Goal: Transaction & Acquisition: Purchase product/service

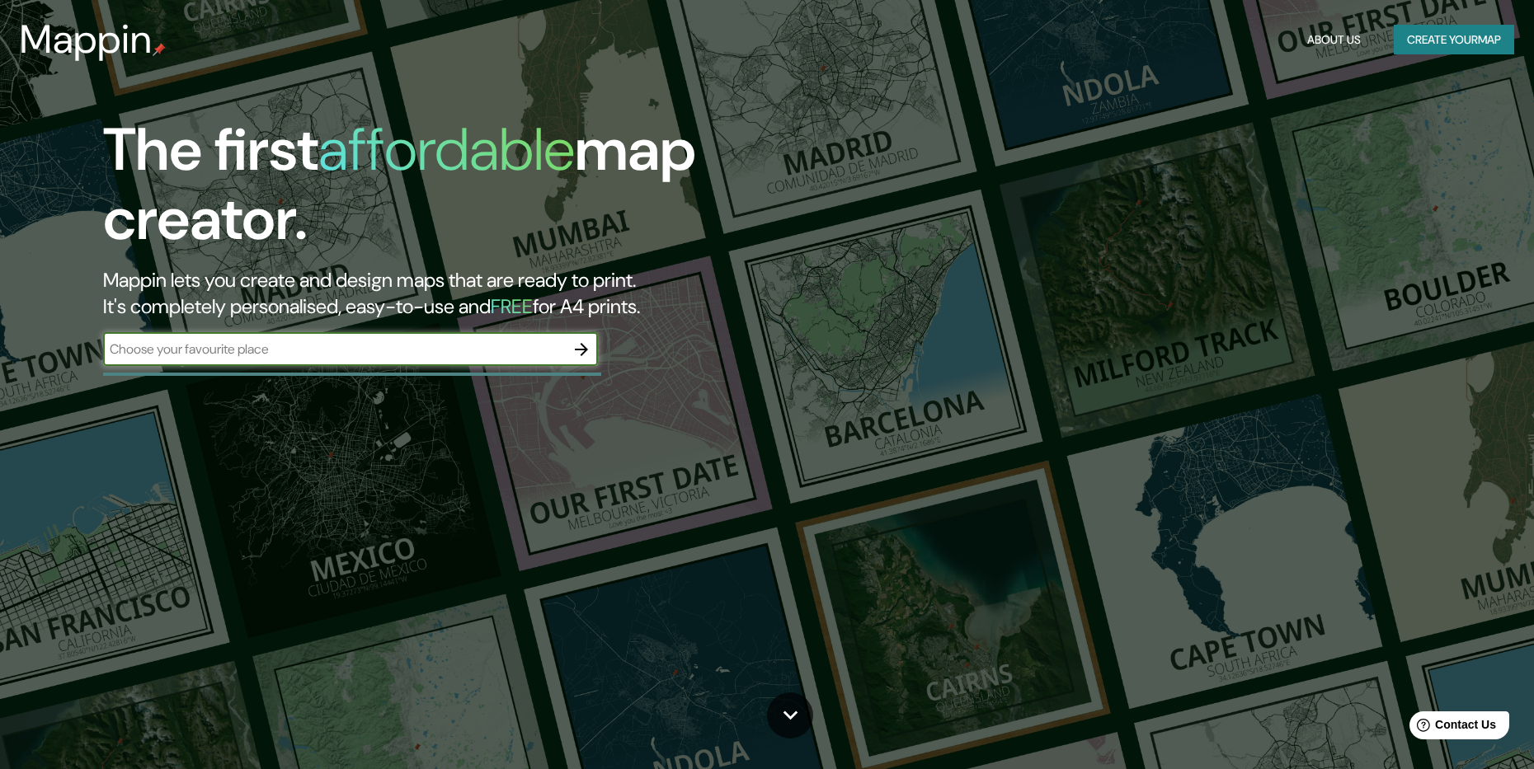
click at [172, 354] on input "text" at bounding box center [334, 349] width 462 height 19
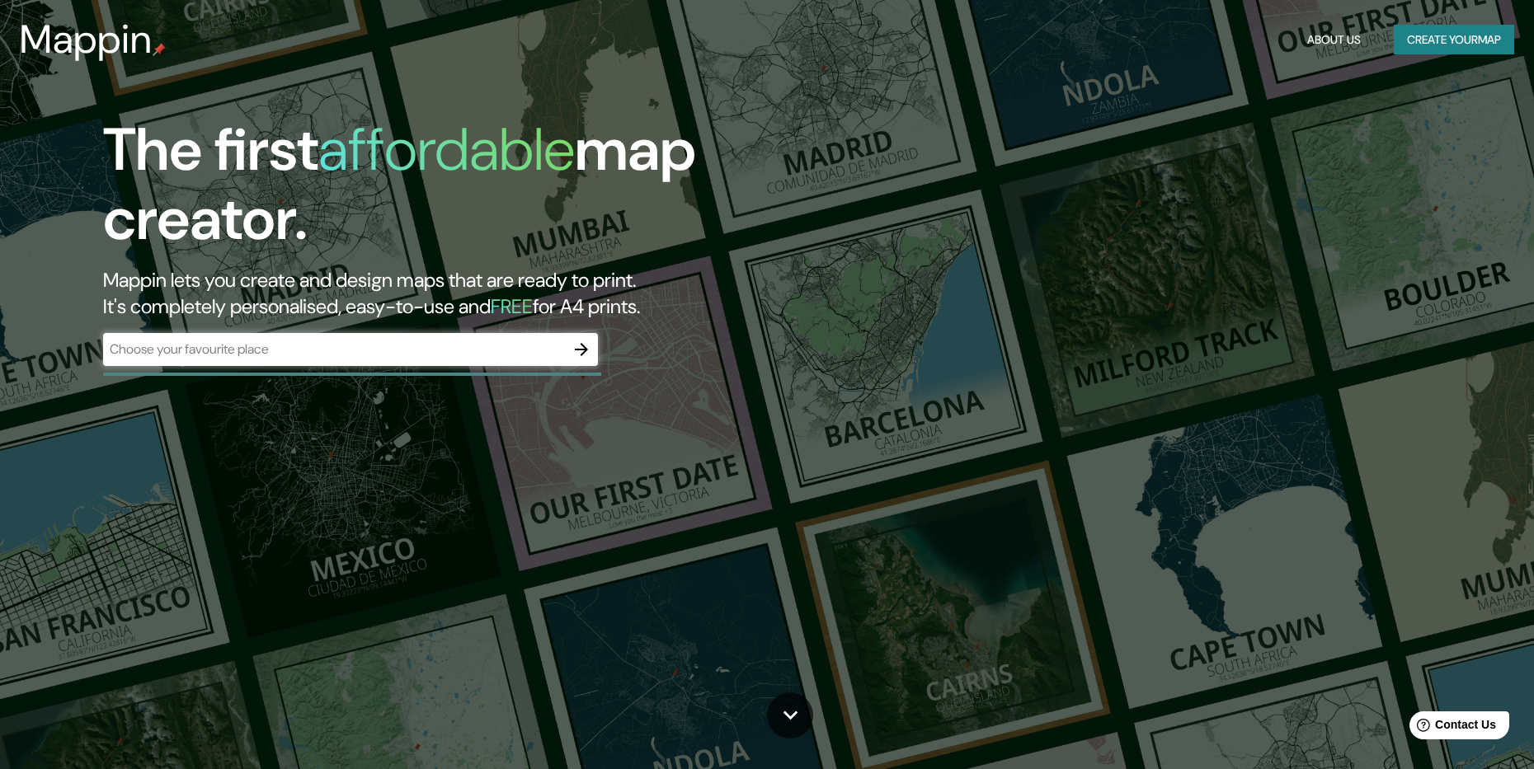
click at [220, 336] on div "​" at bounding box center [350, 349] width 495 height 33
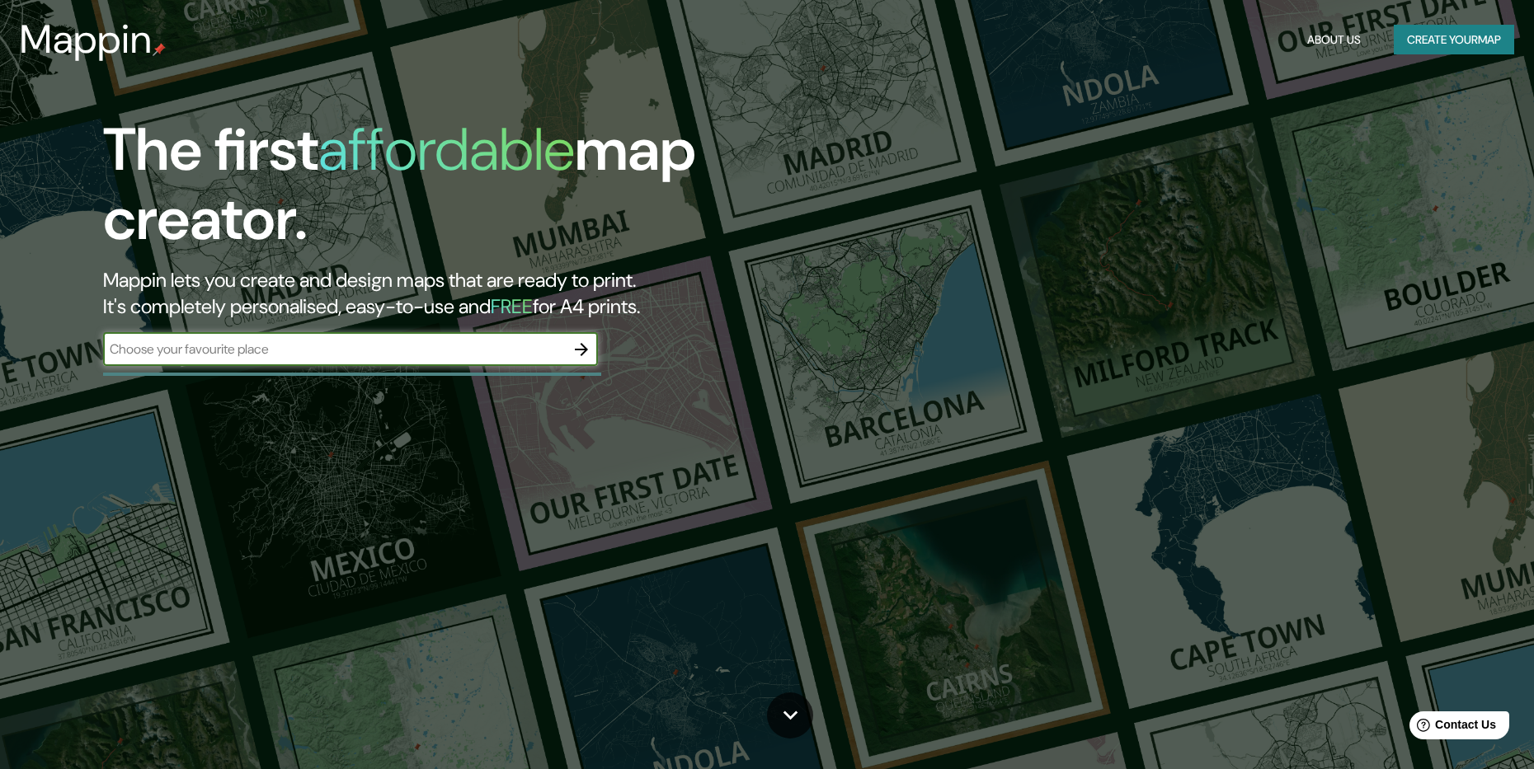
click at [601, 332] on div "The first affordable map creator. Mappin lets you create and design maps that a…" at bounding box center [486, 248] width 920 height 267
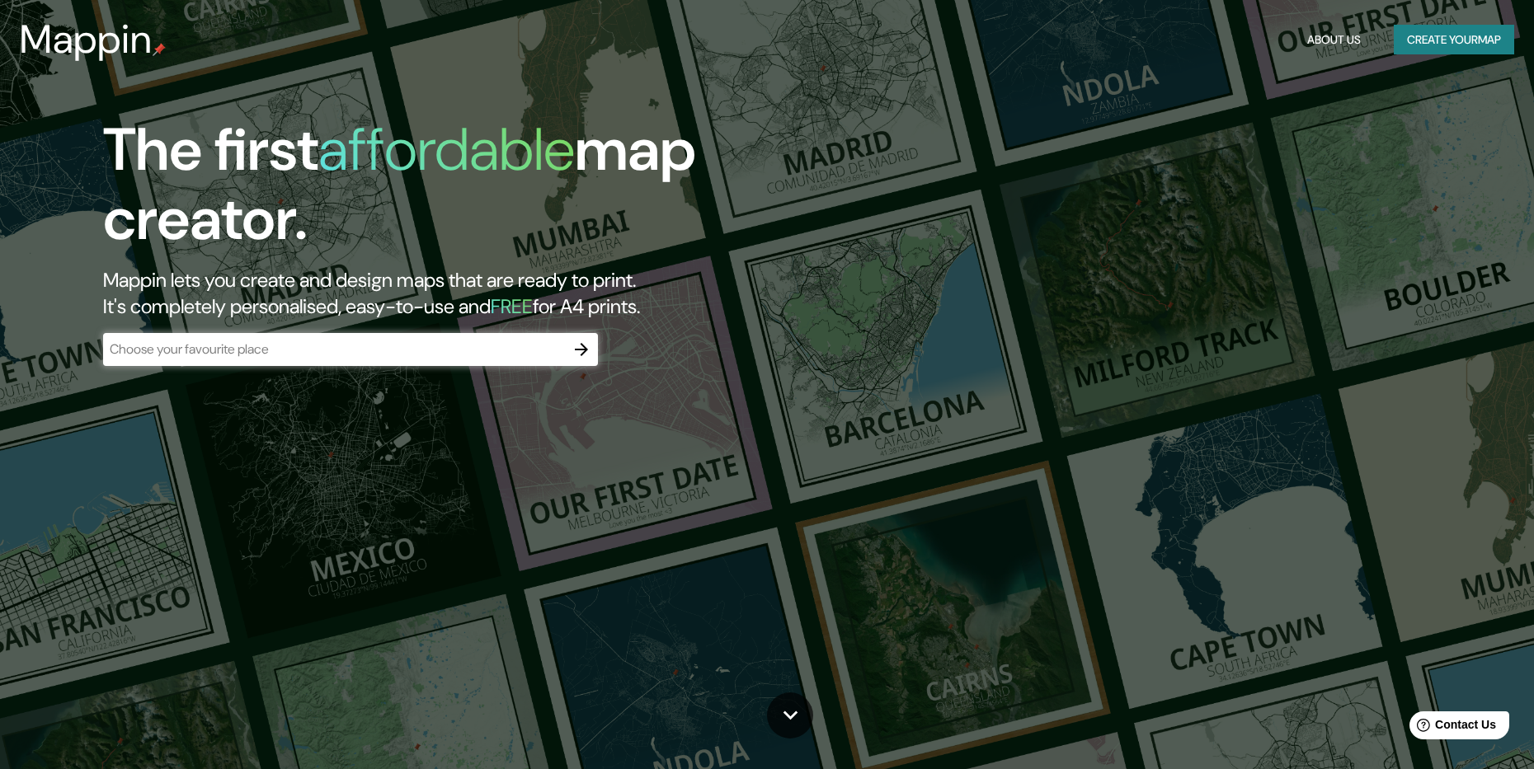
click at [584, 354] on icon "button" at bounding box center [582, 350] width 20 height 20
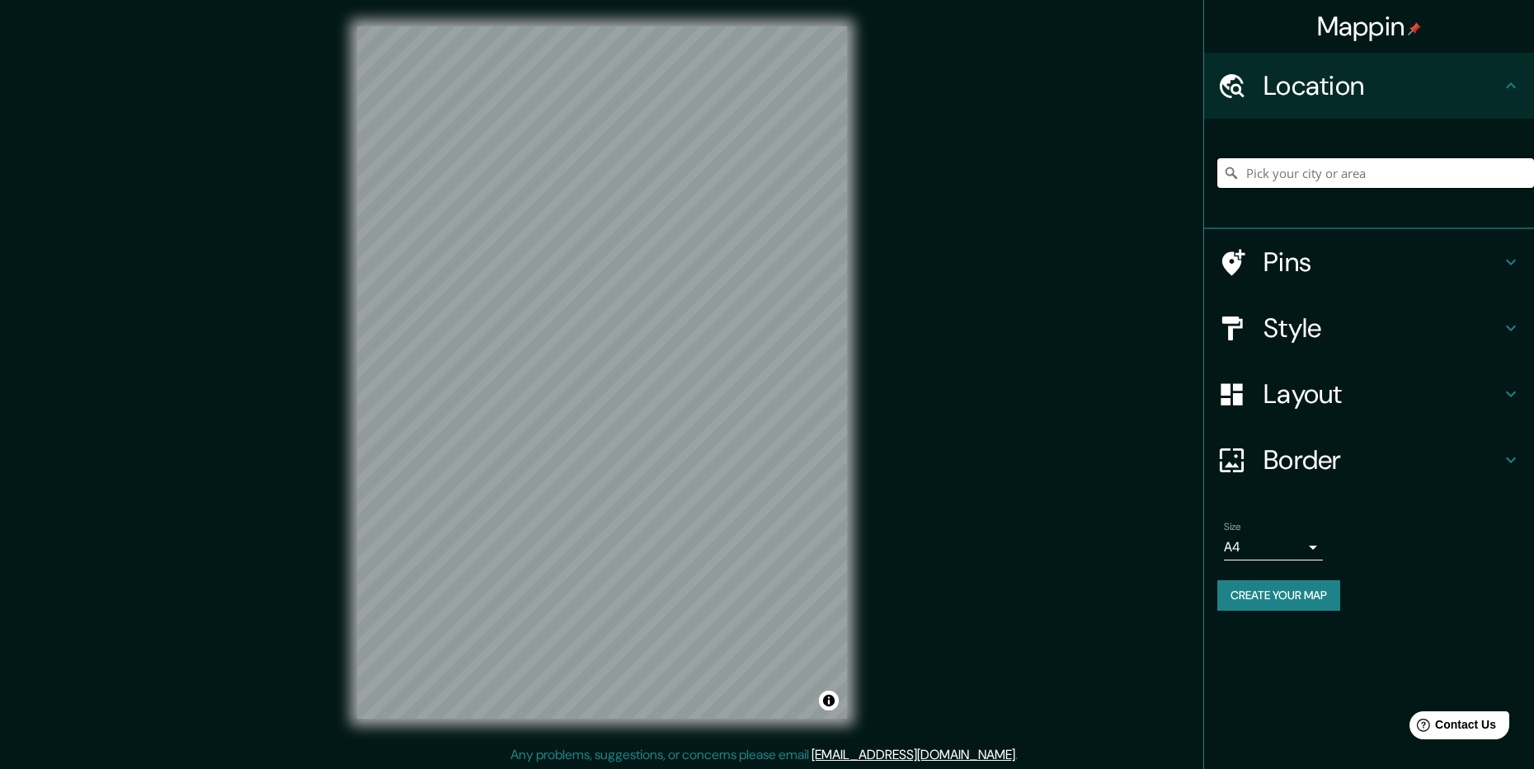
click at [1304, 170] on input "Pick your city or area" at bounding box center [1375, 173] width 317 height 30
click at [1437, 166] on input "Pick your city or area" at bounding box center [1375, 173] width 317 height 30
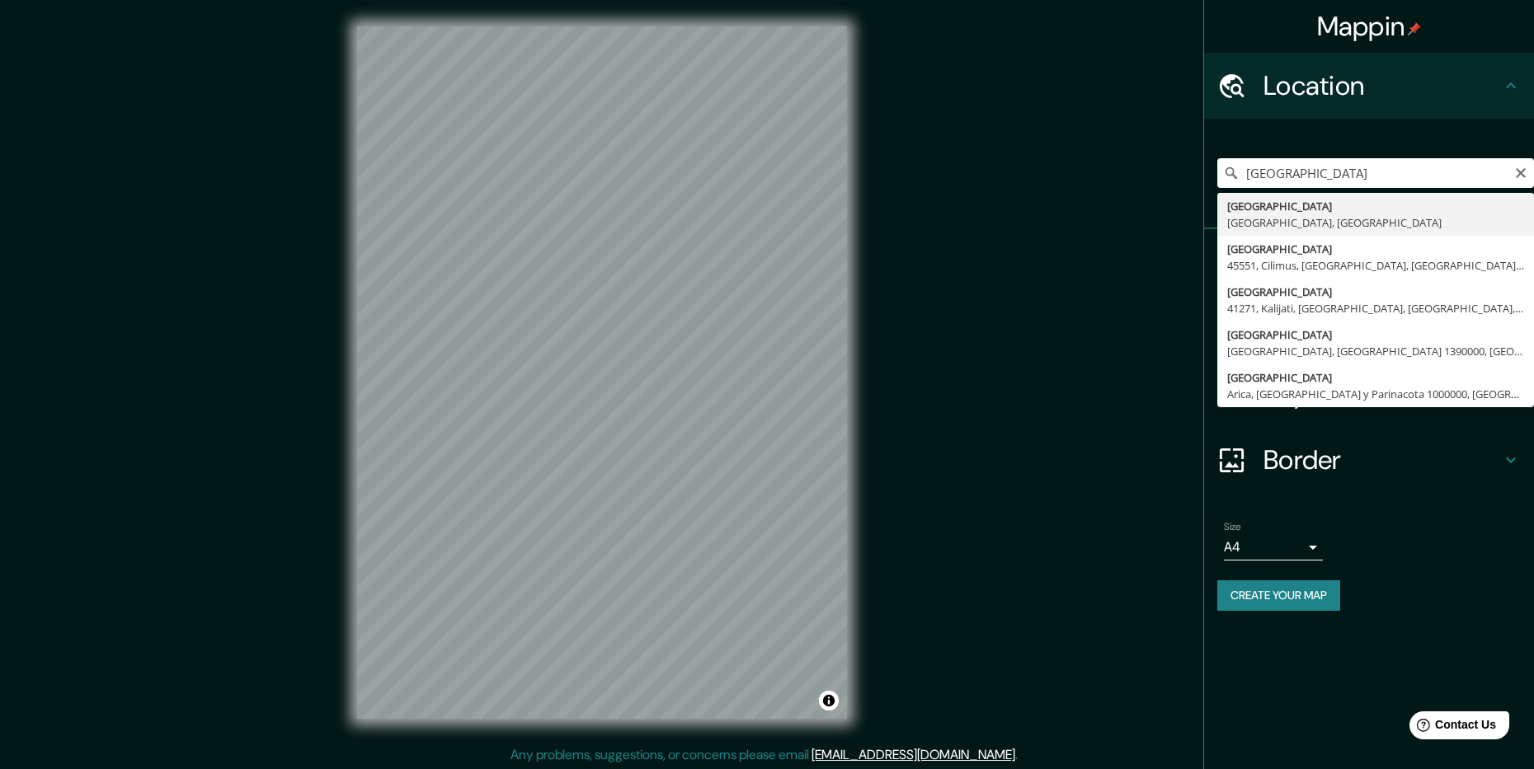
type input "[GEOGRAPHIC_DATA], [GEOGRAPHIC_DATA], [GEOGRAPHIC_DATA]"
